Goal: Information Seeking & Learning: Find specific fact

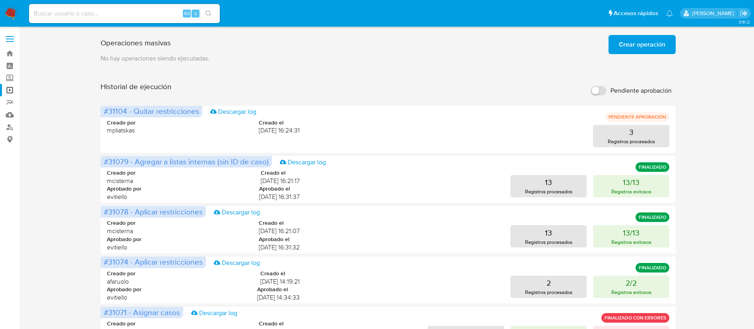
click at [17, 12] on img at bounding box center [11, 14] width 14 height 14
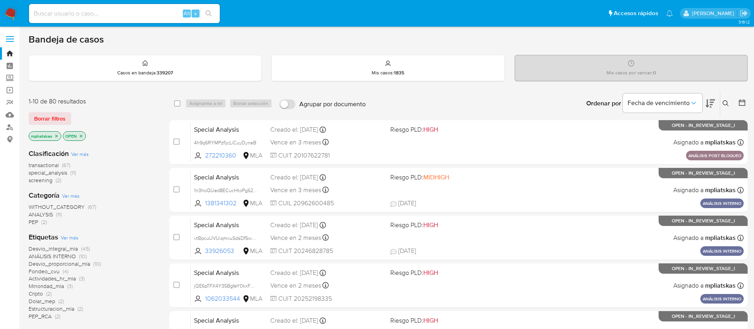
click at [726, 105] on icon at bounding box center [725, 103] width 6 height 6
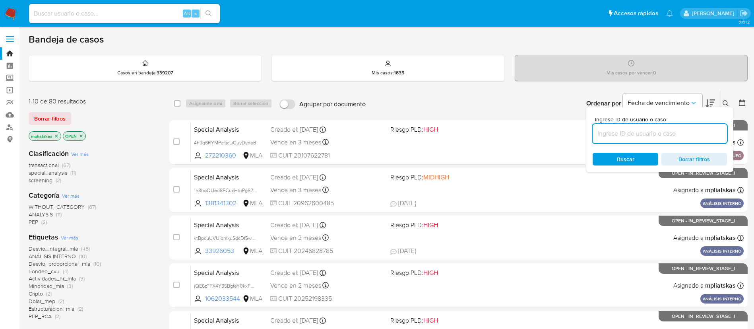
click at [643, 132] on input at bounding box center [660, 133] width 134 height 10
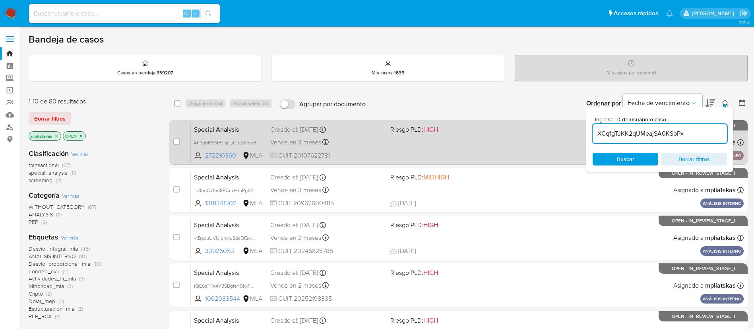
type input "XCqfgTJKK2qUMeajSA0KSpPx"
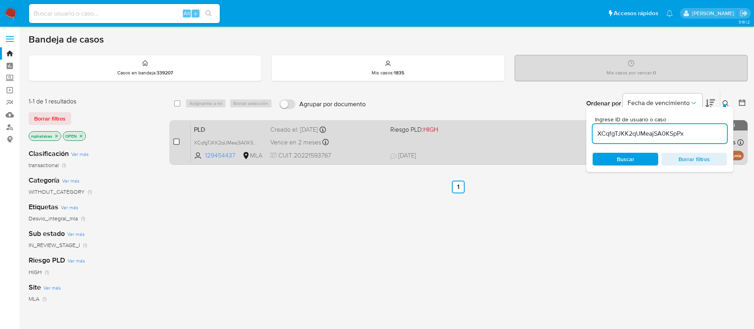
click at [179, 143] on input "checkbox" at bounding box center [176, 141] width 6 height 6
checkbox input "true"
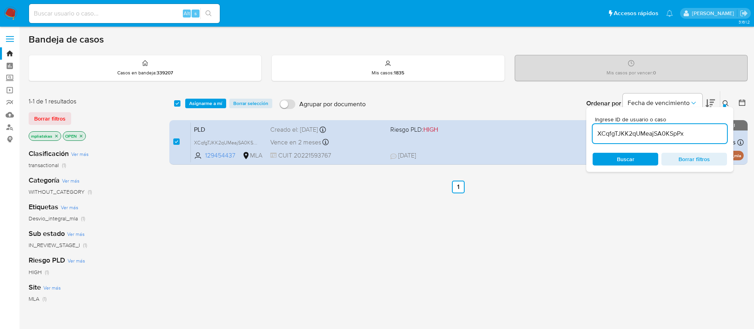
click at [604, 130] on input "XCqfgTJKK2qUMeajSA0KSpPx" at bounding box center [660, 133] width 134 height 10
type input "R4Cq5HtpXs9JueWMwkvVFJAp"
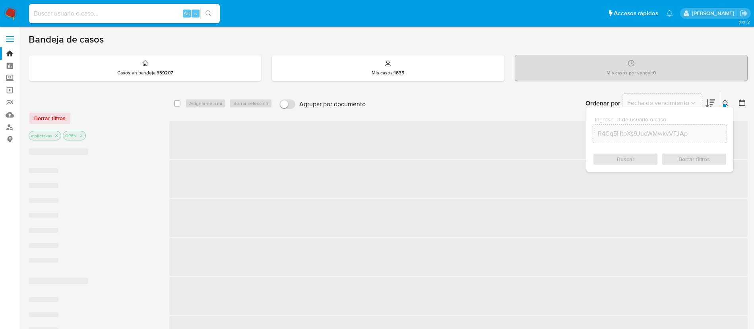
checkbox input "false"
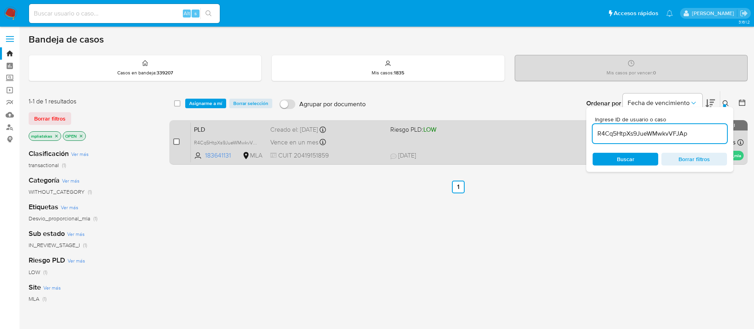
click at [176, 141] on input "checkbox" at bounding box center [176, 141] width 6 height 6
checkbox input "true"
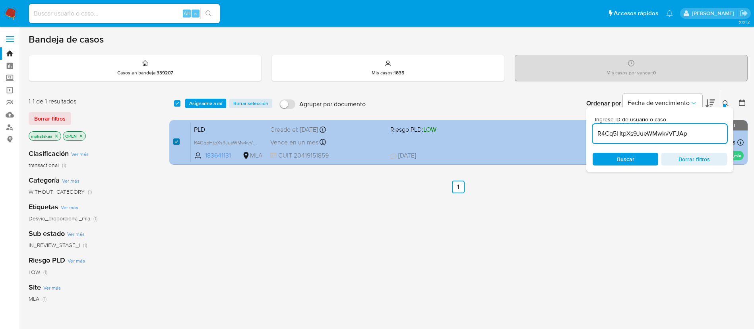
checkbox input "true"
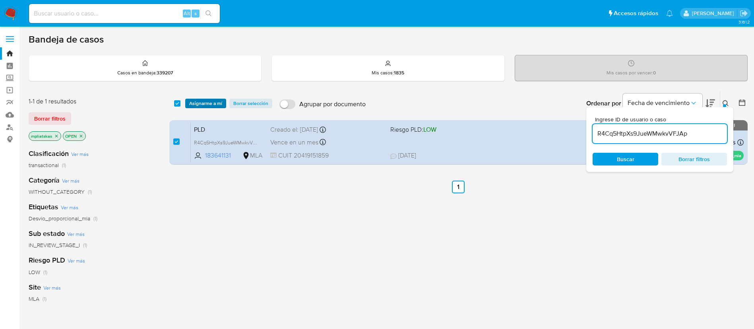
click at [193, 107] on span "Asignarme a mí" at bounding box center [205, 103] width 33 height 8
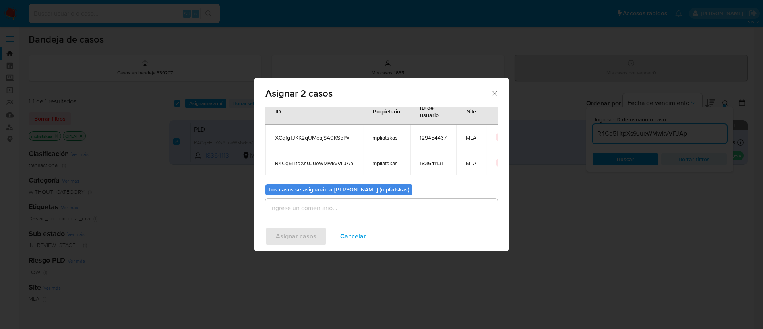
scroll to position [48, 0]
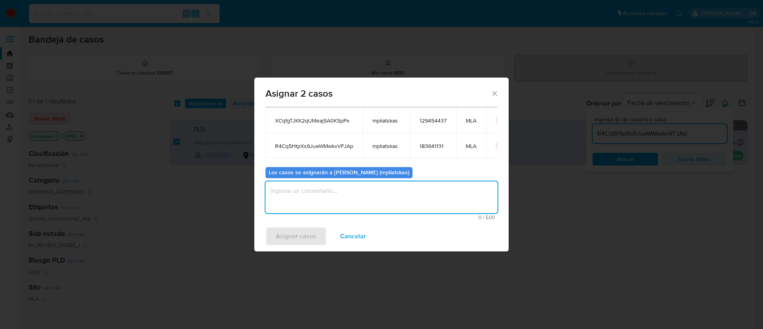
click at [308, 198] on textarea "assign-modal" at bounding box center [381, 197] width 232 height 32
click at [299, 232] on span "Asignar casos" at bounding box center [296, 235] width 41 height 17
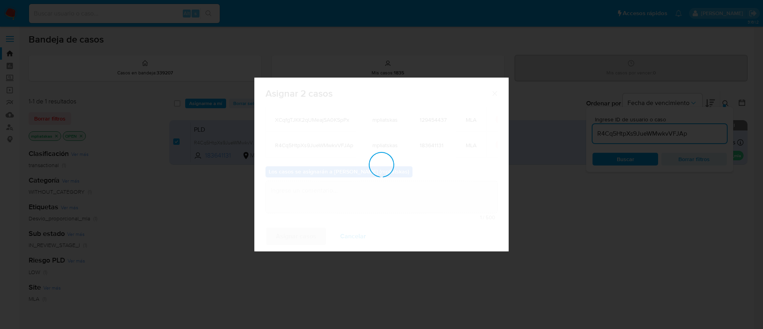
checkbox input "false"
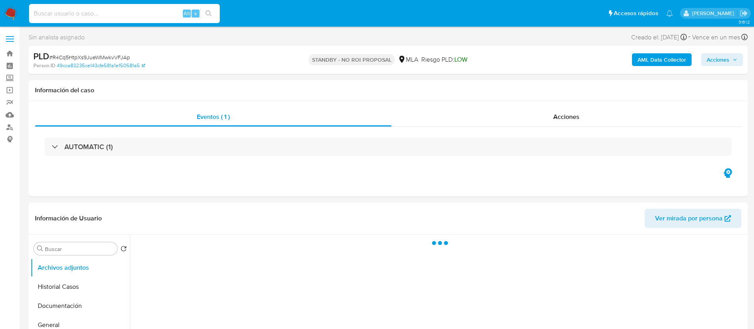
click at [169, 17] on input at bounding box center [124, 13] width 191 height 10
paste input "XCqfgTJKK2qUMeajSA0KSpPx"
type input "XCqfgTJKK2qUMeajSA0KSpPx"
select select "10"
type input "XCqfgTJKK2qUMeajSA0KSpPx"
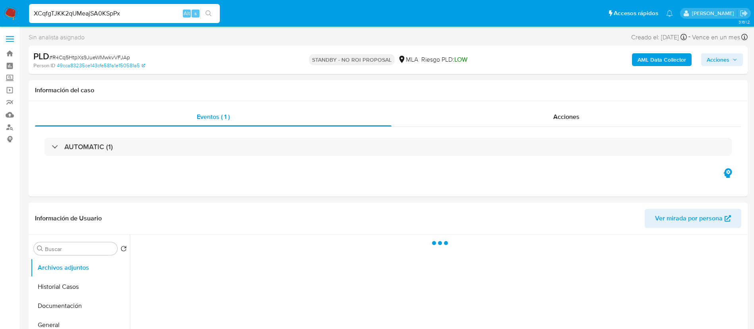
click at [209, 15] on icon "search-icon" at bounding box center [208, 13] width 6 height 6
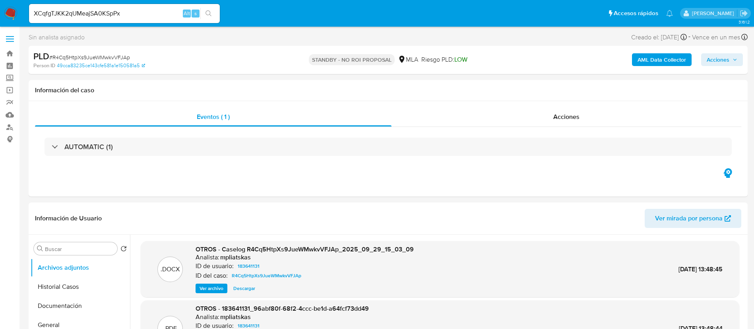
click at [209, 15] on icon "search-icon" at bounding box center [208, 13] width 6 height 6
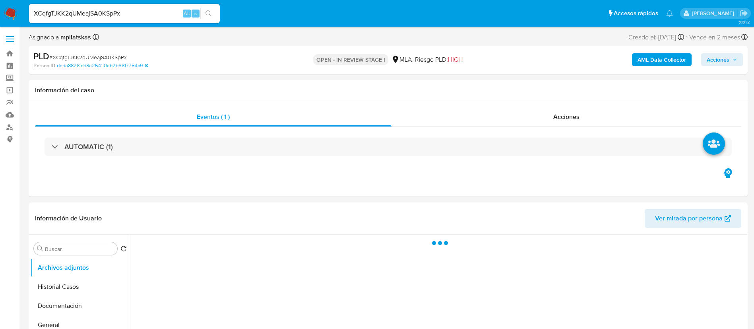
select select "10"
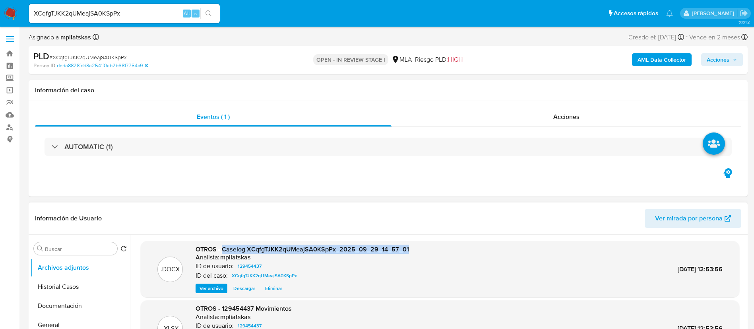
drag, startPoint x: 223, startPoint y: 249, endPoint x: 409, endPoint y: 247, distance: 186.0
click at [409, 247] on div ".DOCX OTROS - Caselog XCqfgTJKK2qUMeajSA0KSpPx_2025_09_29_14_57_01 Analista: mp…" at bounding box center [440, 269] width 591 height 48
copy span "Caselog XCqfgTJKK2qUMeajSA0KSpPx_2025_09_29_14_57_01"
click at [714, 63] on span "Acciones" at bounding box center [718, 59] width 23 height 13
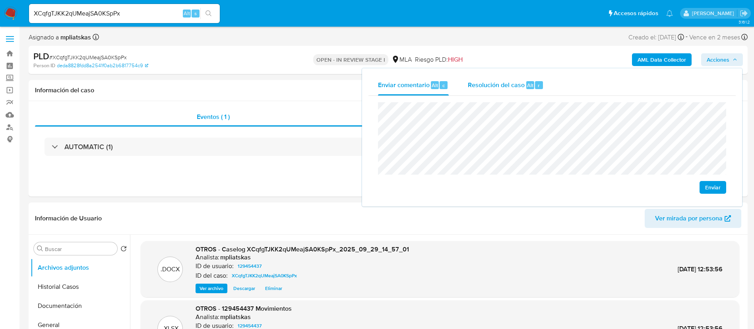
click at [507, 81] on span "Resolución del caso" at bounding box center [496, 84] width 57 height 9
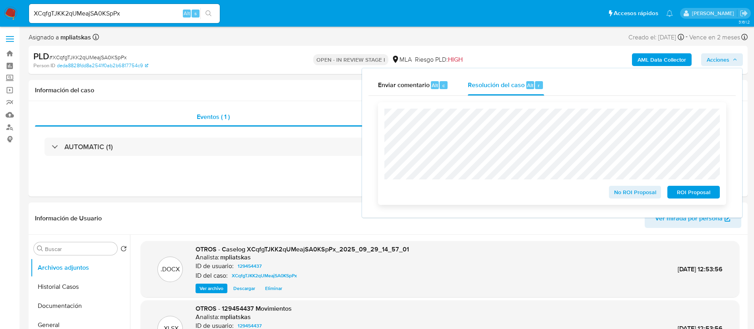
click at [620, 189] on span "No ROI Proposal" at bounding box center [634, 191] width 41 height 11
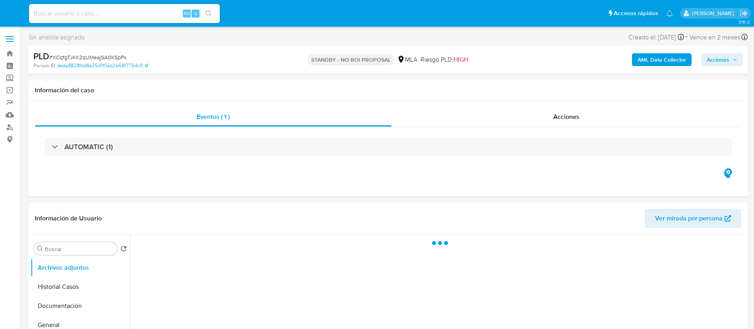
select select "10"
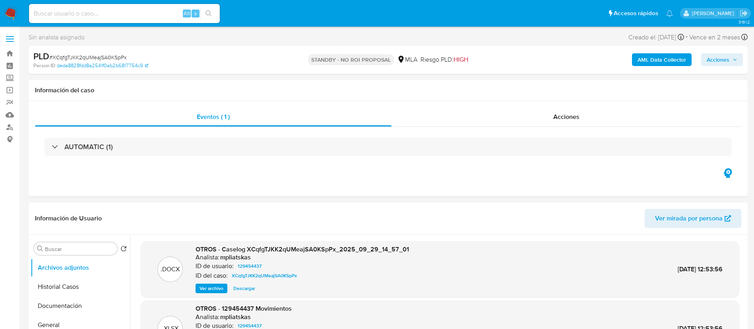
click at [175, 11] on input at bounding box center [124, 13] width 191 height 10
paste input "2OQIk5xrtIskcyNlOiN3hV8Y"
type input "2OQIk5xrtIskcyNlOiN3hV8Y"
click at [203, 14] on button "search-icon" at bounding box center [208, 13] width 16 height 11
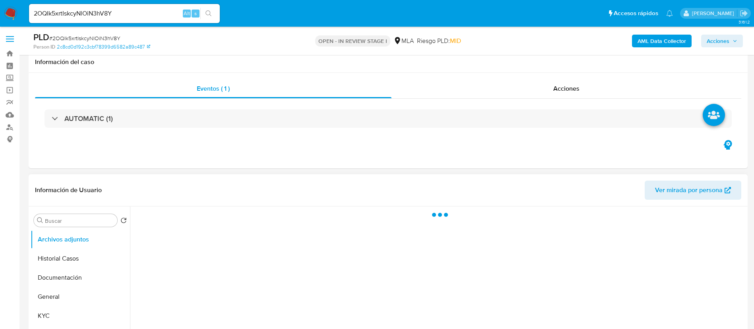
scroll to position [119, 0]
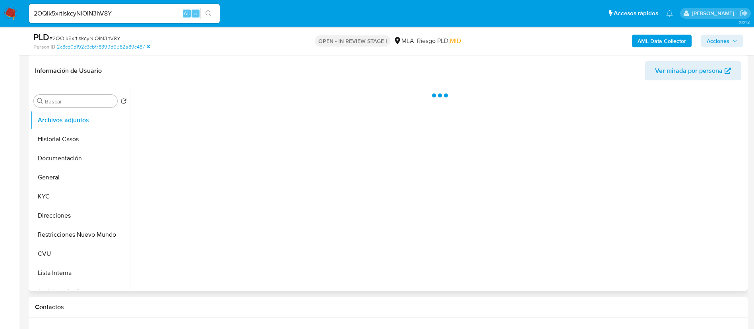
select select "10"
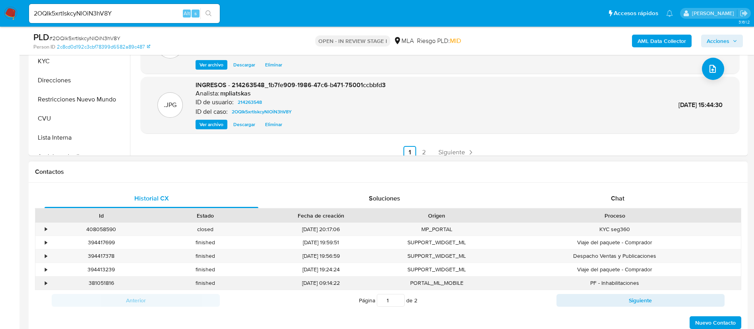
scroll to position [298, 0]
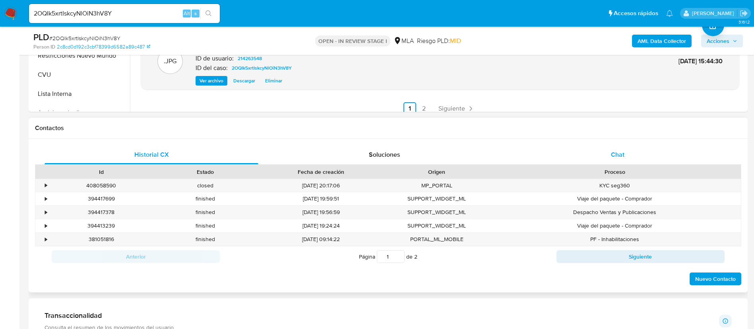
drag, startPoint x: 595, startPoint y: 174, endPoint x: 593, endPoint y: 160, distance: 14.6
click at [593, 164] on div "Historial CX Soluciones Chat Id Estado Fecha de creación Origen Proceso • 40805…" at bounding box center [388, 215] width 706 height 141
click at [593, 160] on div "Chat" at bounding box center [618, 154] width 214 height 19
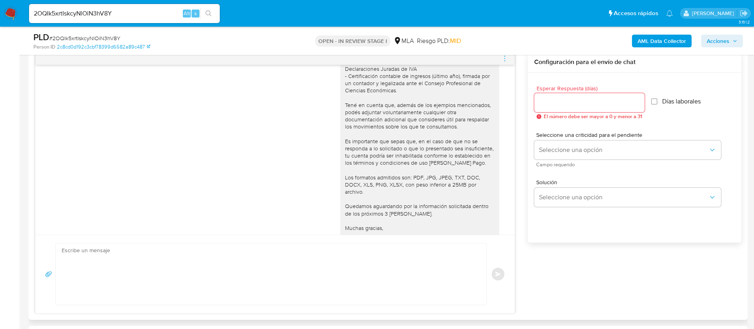
scroll to position [847, 0]
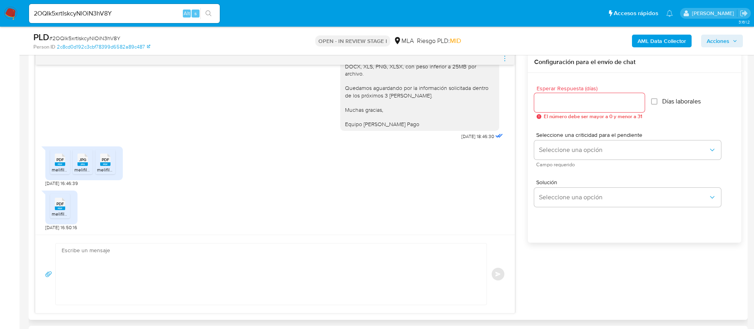
click at [56, 169] on span "melifile4763816439885949911.pdf" at bounding box center [88, 169] width 72 height 7
click at [79, 167] on span "melifile4658529952329309987.jpg" at bounding box center [112, 169] width 76 height 7
drag, startPoint x: 100, startPoint y: 165, endPoint x: 89, endPoint y: 176, distance: 16.0
click at [100, 165] on icon "PDF" at bounding box center [105, 160] width 10 height 14
click at [64, 202] on div "PDF PDF" at bounding box center [60, 202] width 17 height 15
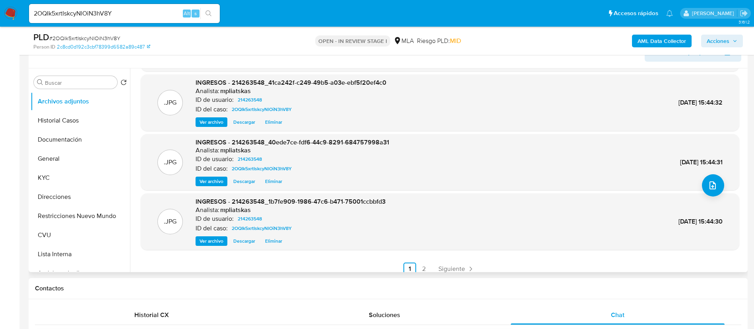
scroll to position [119, 0]
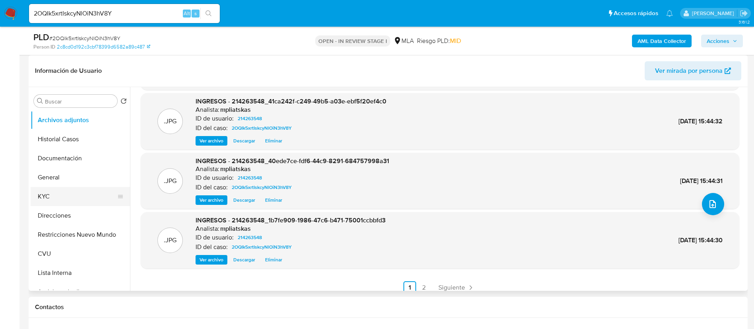
click at [81, 199] on button "KYC" at bounding box center [77, 196] width 93 height 19
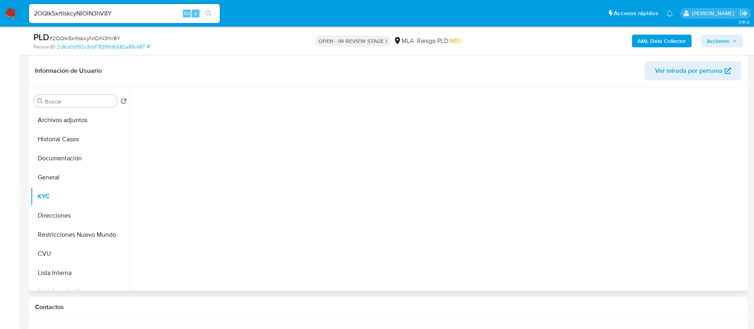
scroll to position [0, 0]
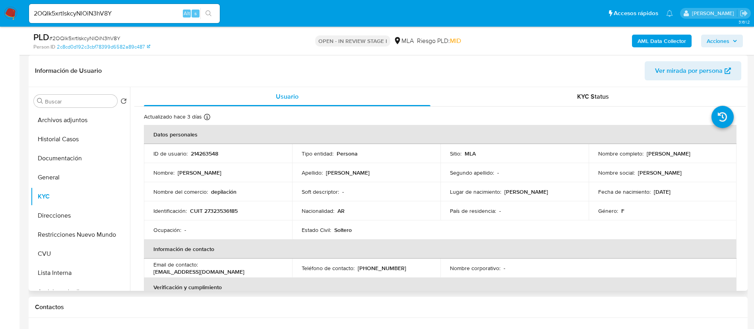
click at [191, 151] on p "214263548" at bounding box center [204, 153] width 27 height 7
copy p "214263548"
click at [126, 20] on div "2OQIk5xrtIskcyNlOiN3hV8Y Alt s" at bounding box center [124, 13] width 191 height 19
click at [124, 19] on div "2OQIk5xrtIskcyNlOiN3hV8Y Alt s" at bounding box center [124, 13] width 191 height 19
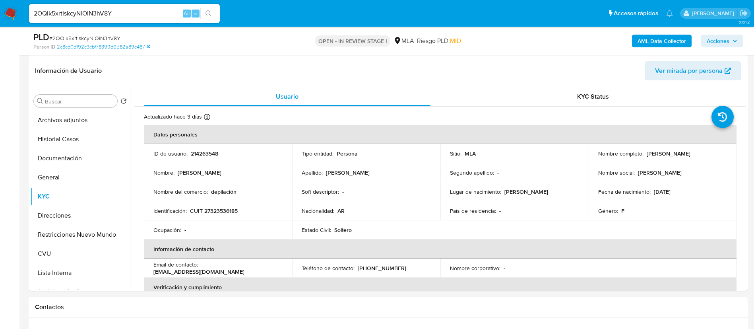
click at [119, 12] on input "2OQIk5xrtIskcyNlOiN3hV8Y" at bounding box center [124, 13] width 191 height 10
paste input "16664363"
type input "216664363"
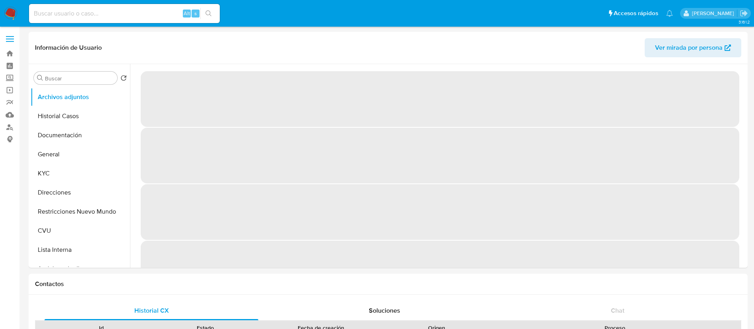
select select "10"
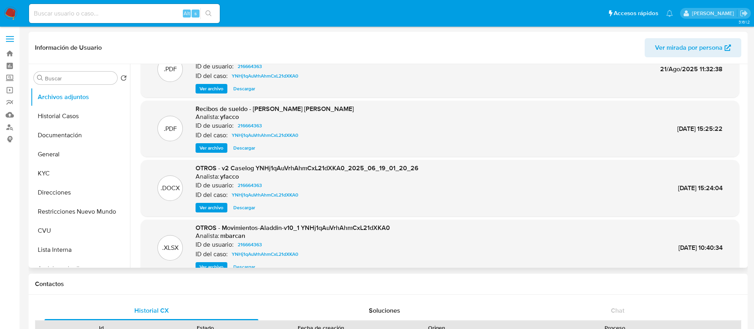
scroll to position [67, 0]
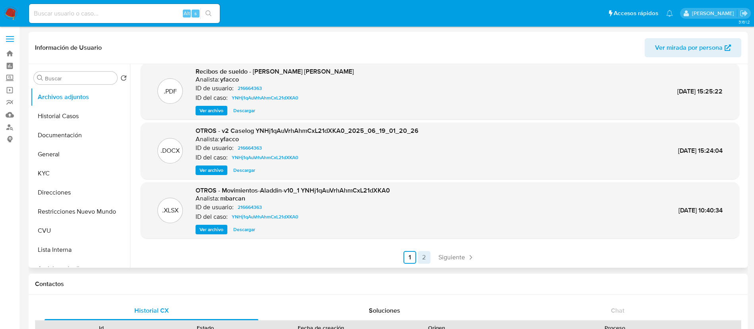
click at [422, 255] on link "2" at bounding box center [424, 257] width 13 height 13
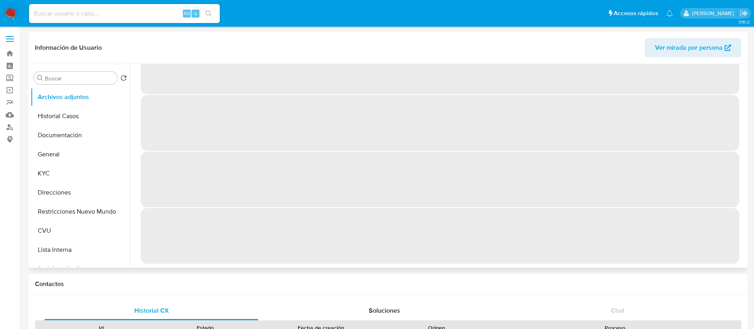
scroll to position [0, 0]
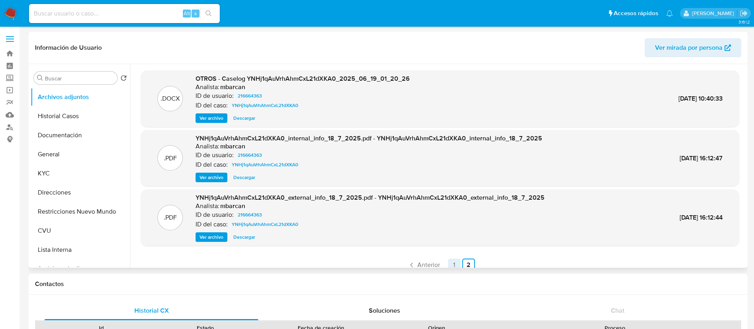
click at [449, 264] on link "1" at bounding box center [454, 264] width 13 height 13
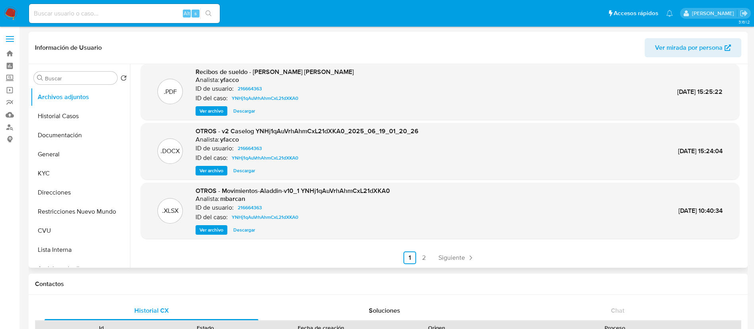
scroll to position [67, 0]
click at [422, 256] on link "2" at bounding box center [424, 257] width 13 height 13
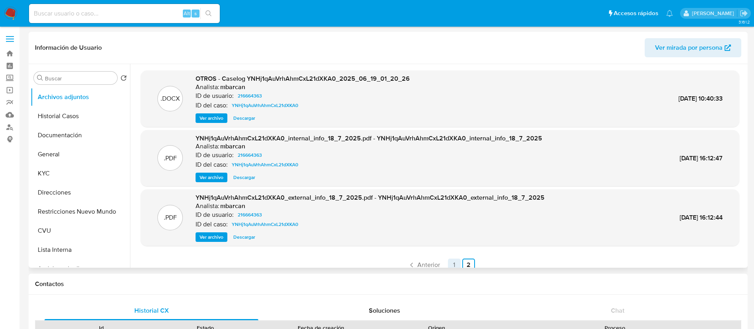
click at [448, 265] on link "1" at bounding box center [454, 264] width 13 height 13
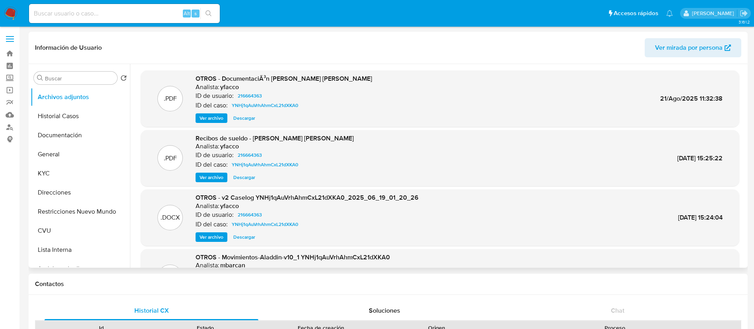
click at [17, 16] on img at bounding box center [11, 14] width 14 height 14
